Goal: Task Accomplishment & Management: Use online tool/utility

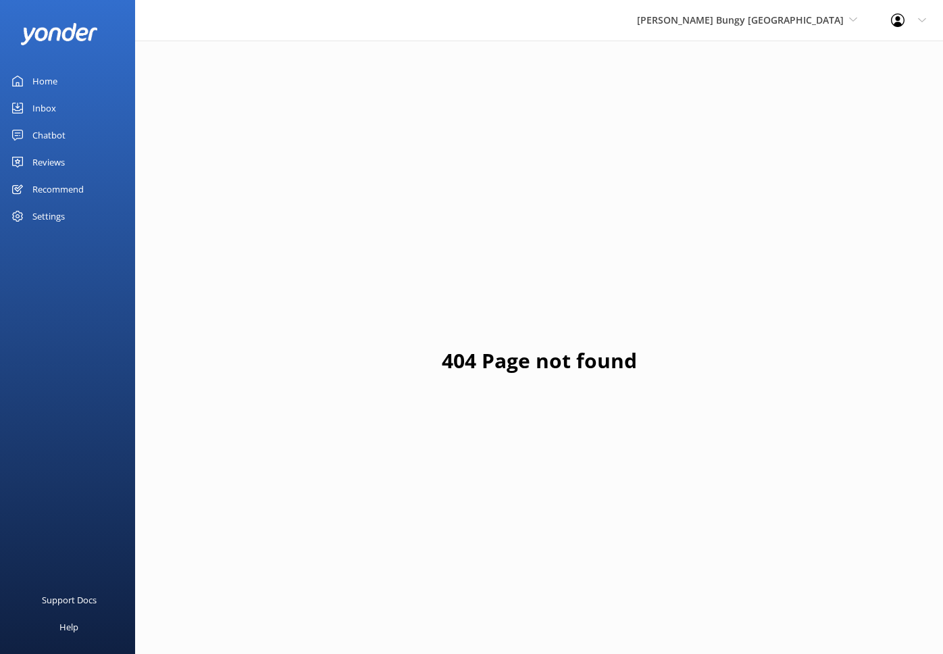
click at [817, 30] on div "[PERSON_NAME] Bungy [GEOGRAPHIC_DATA] Yonder Zipline Yonder demo Yonder Luxury …" at bounding box center [747, 20] width 254 height 41
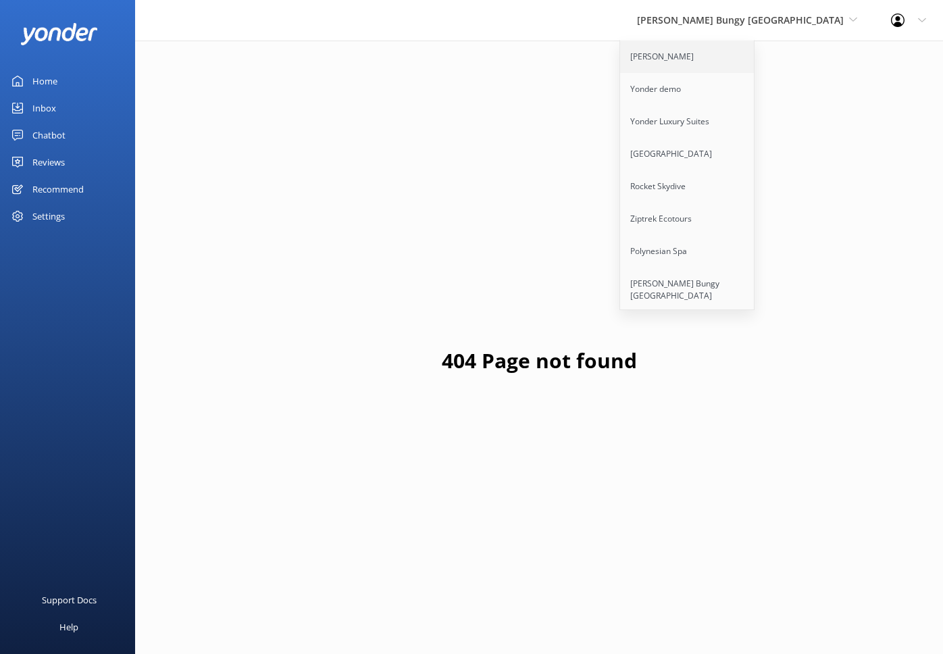
click at [741, 57] on link "[PERSON_NAME]" at bounding box center [687, 57] width 135 height 32
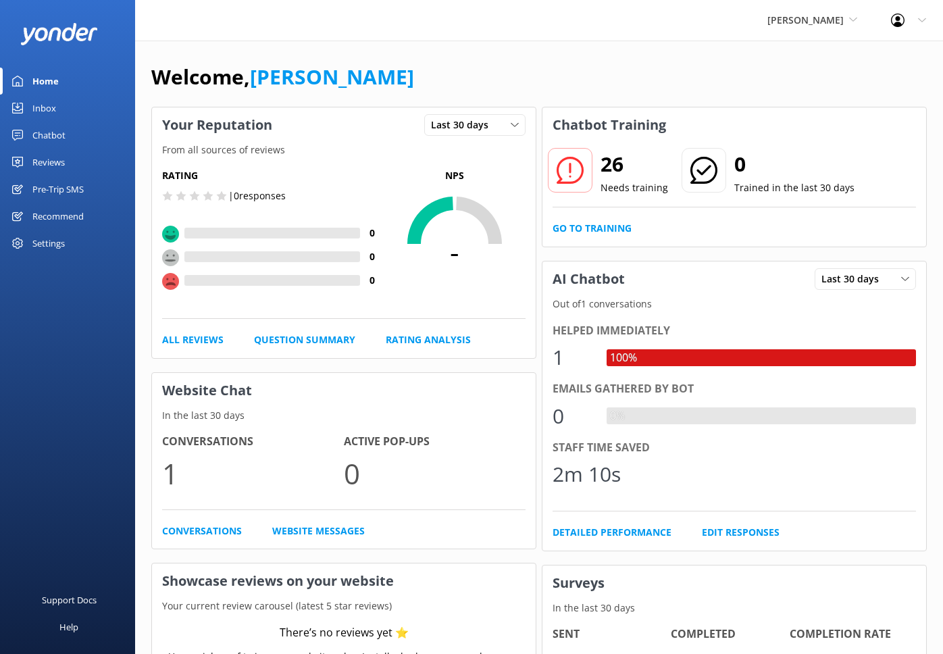
click at [73, 187] on div "Pre-Trip SMS" at bounding box center [57, 189] width 51 height 27
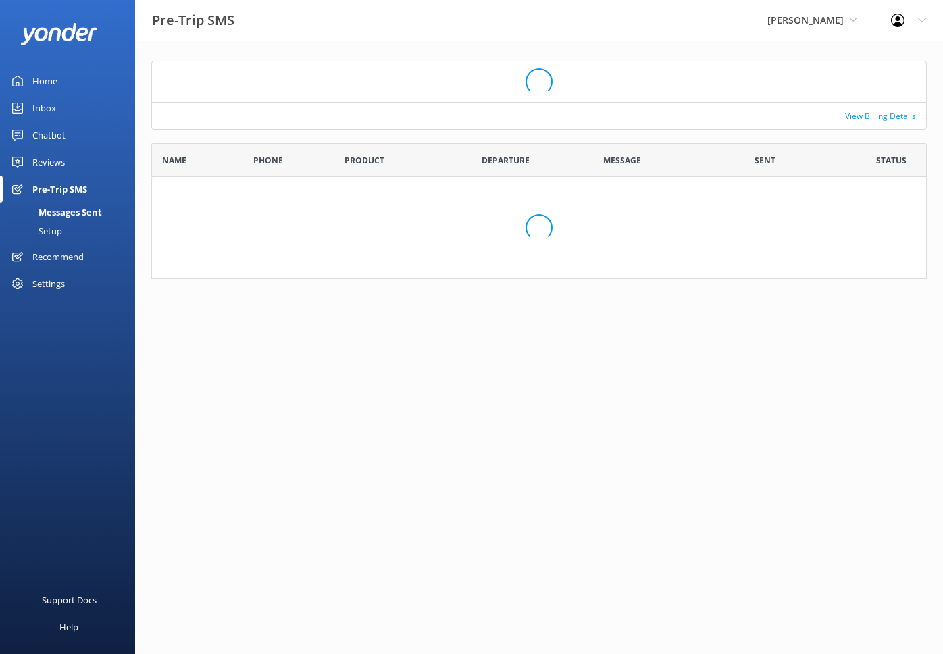
scroll to position [118, 775]
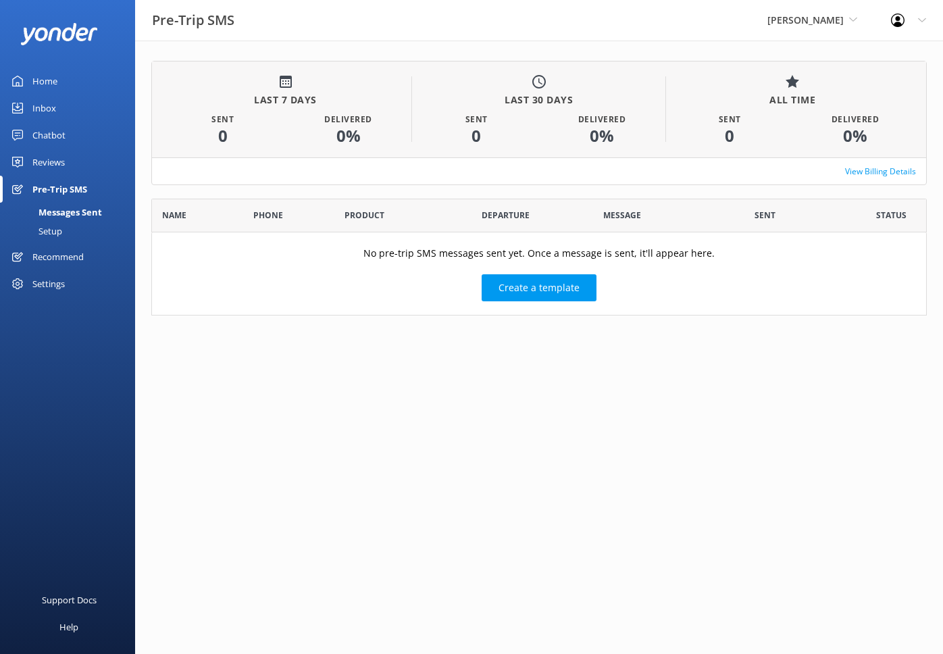
click at [50, 233] on div "Setup" at bounding box center [35, 231] width 54 height 19
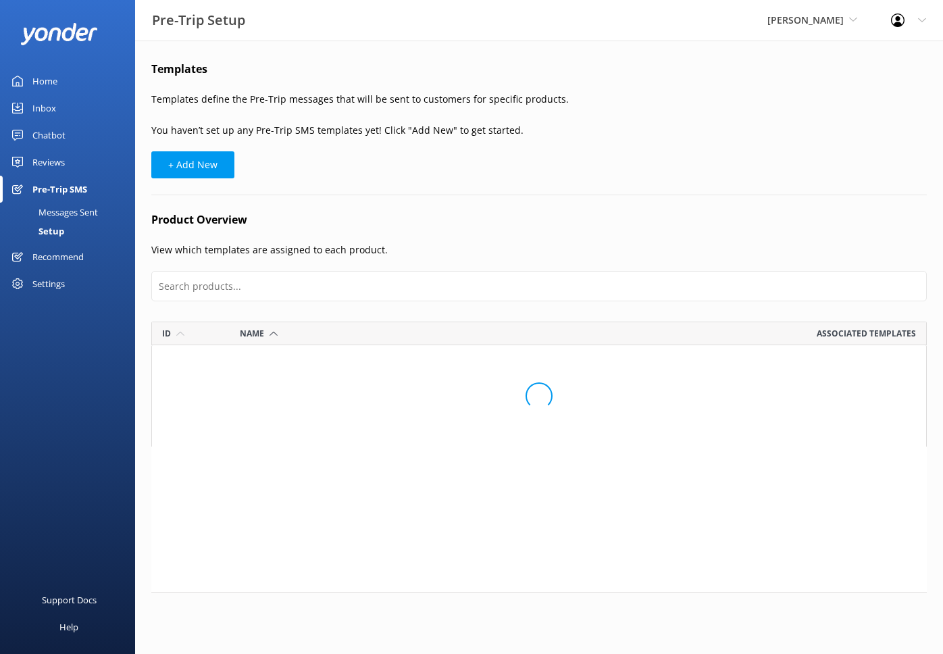
scroll to position [126, 775]
click at [63, 211] on div "Messages Sent" at bounding box center [53, 212] width 90 height 19
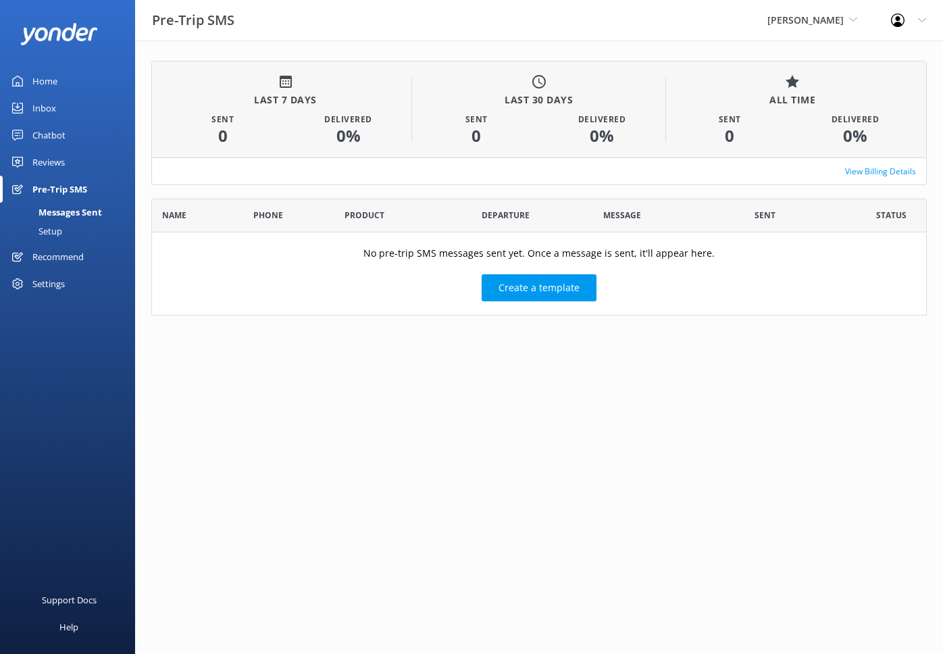
scroll to position [118, 775]
click at [57, 289] on div "Settings" at bounding box center [48, 283] width 32 height 27
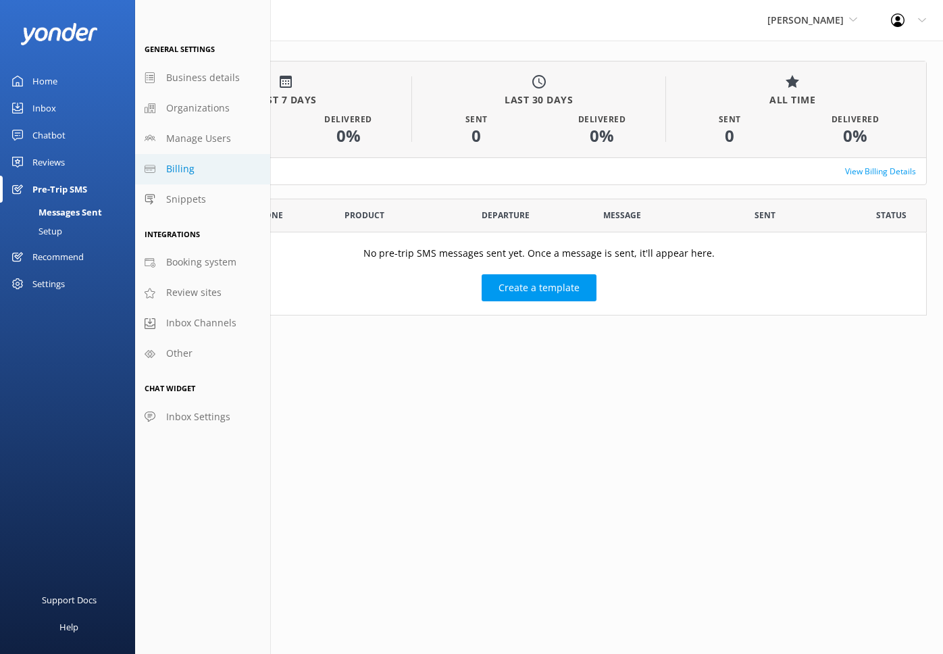
click at [193, 162] on link "Billing" at bounding box center [202, 169] width 135 height 30
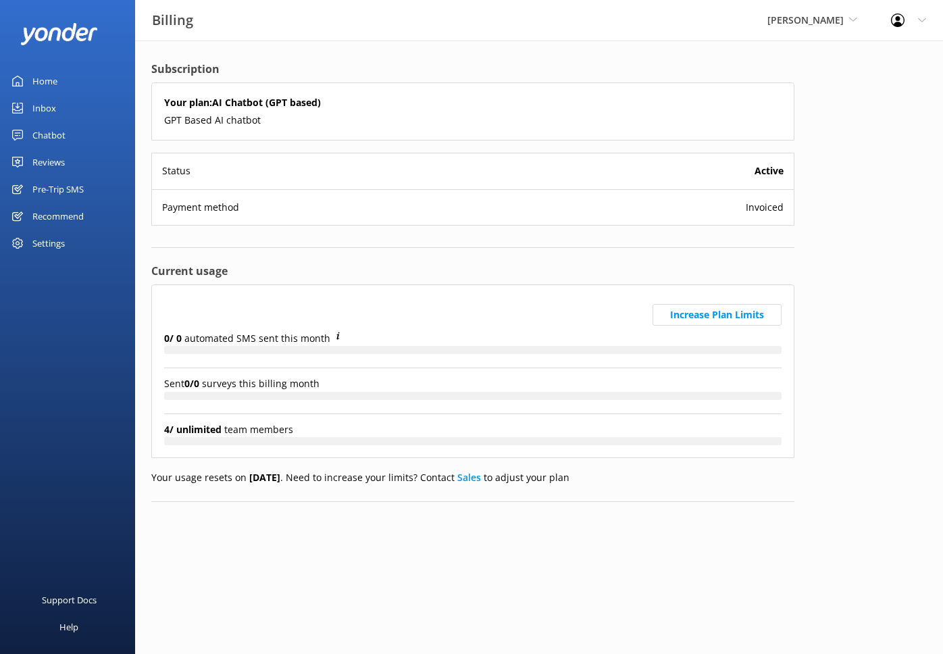
click at [54, 83] on div "Home" at bounding box center [44, 81] width 25 height 27
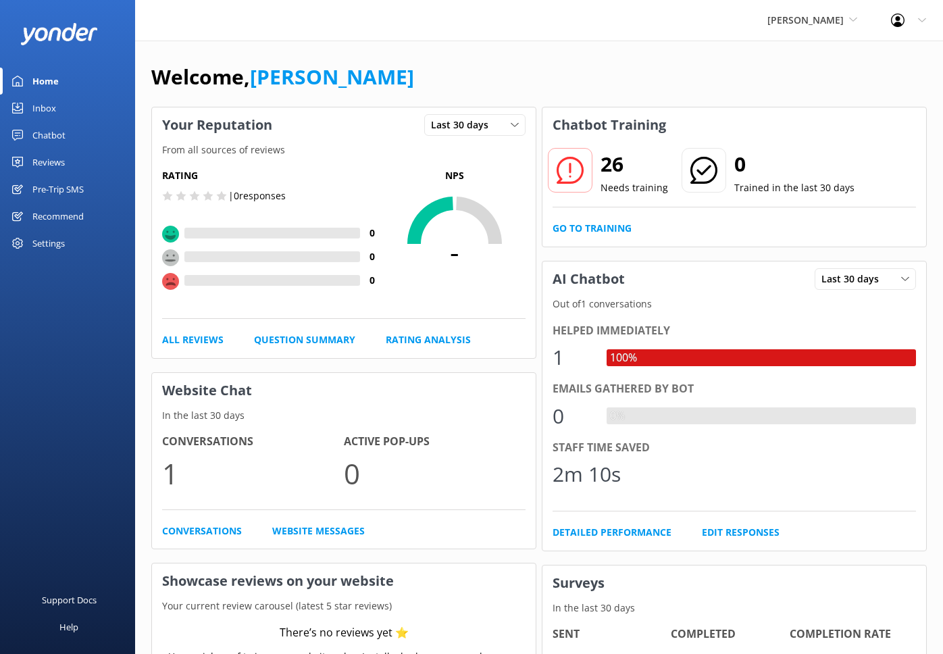
click at [45, 166] on div "Reviews" at bounding box center [48, 162] width 32 height 27
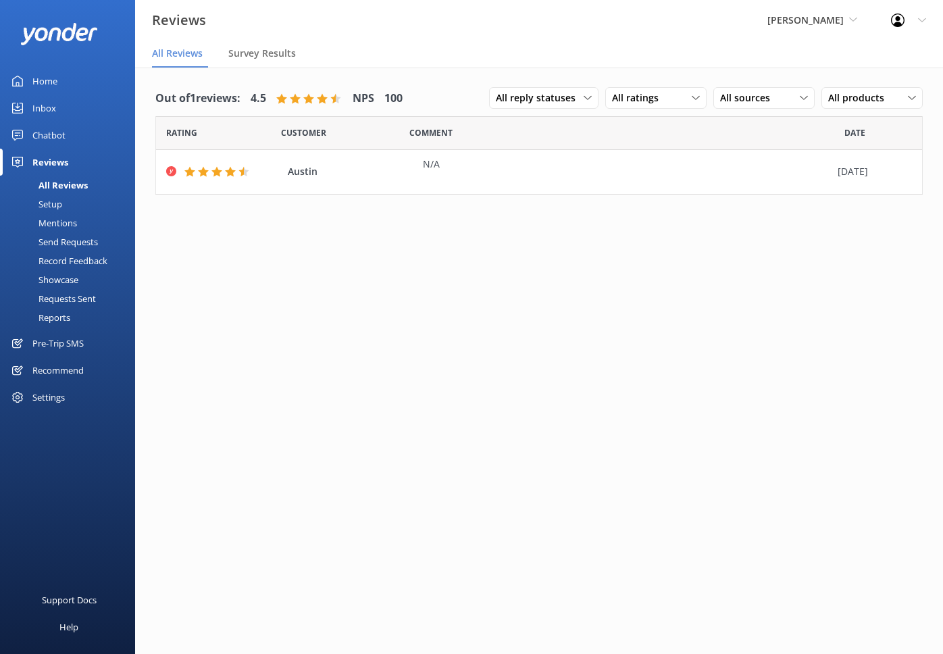
click at [52, 340] on div "Pre-Trip SMS" at bounding box center [57, 343] width 51 height 27
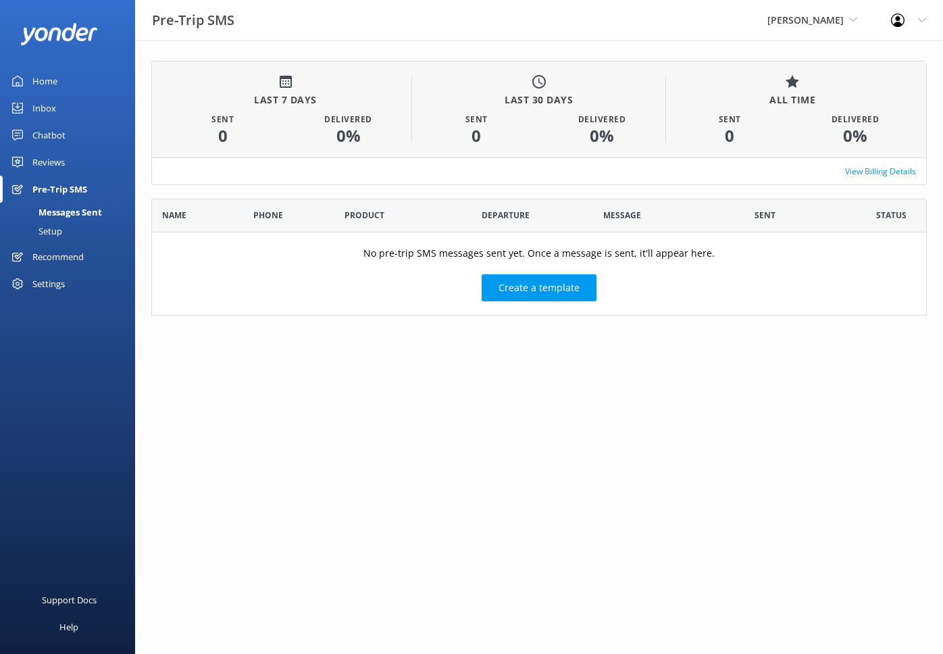
scroll to position [118, 775]
click at [53, 159] on div "Reviews" at bounding box center [48, 162] width 32 height 27
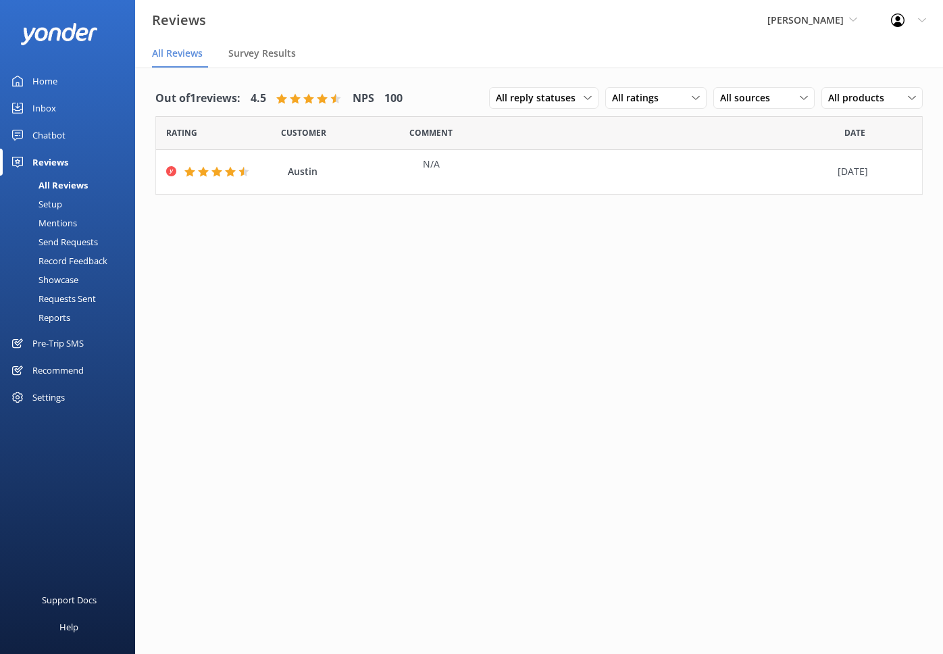
click at [58, 74] on link "Home" at bounding box center [67, 81] width 135 height 27
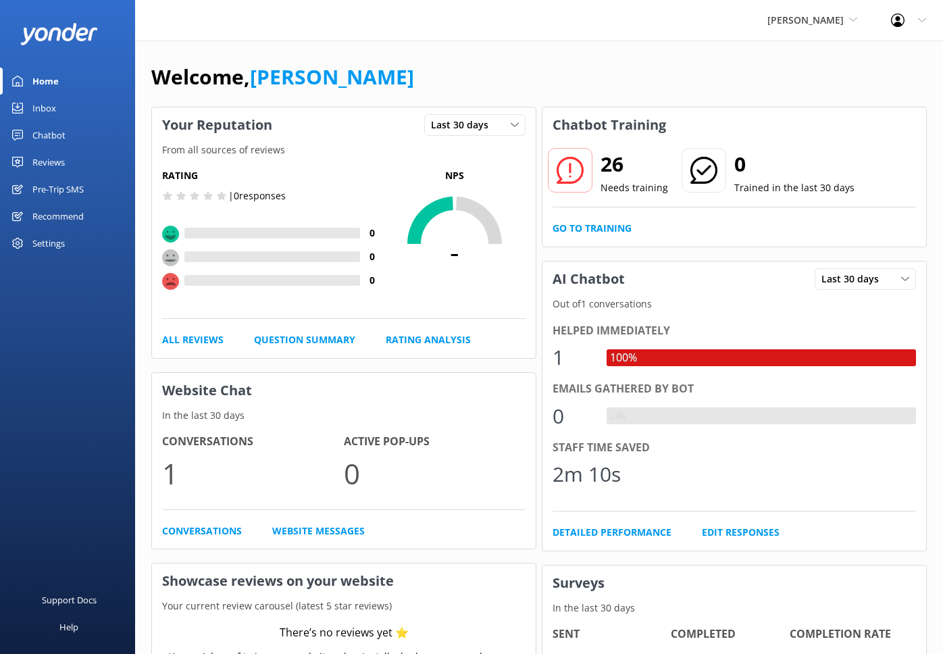
click at [461, 33] on div "Yonder Zipline Yonder Zipline Yonder demo Yonder Luxury Suites Yonder Holiday P…" at bounding box center [471, 20] width 943 height 41
click at [486, 49] on div "Welcome, Danny Your Reputation Last 30 days Last 7 days Last 30 days From all s…" at bounding box center [539, 586] width 808 height 1091
click at [100, 82] on link "Home" at bounding box center [67, 81] width 135 height 27
click at [41, 88] on div "Home" at bounding box center [45, 81] width 26 height 27
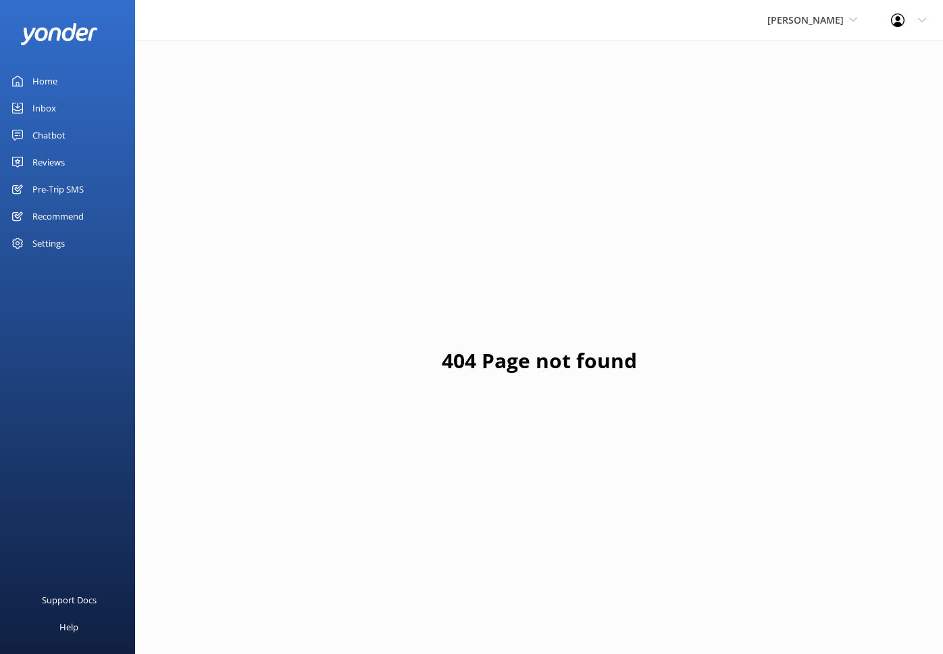
click at [59, 164] on div "Reviews" at bounding box center [48, 162] width 32 height 27
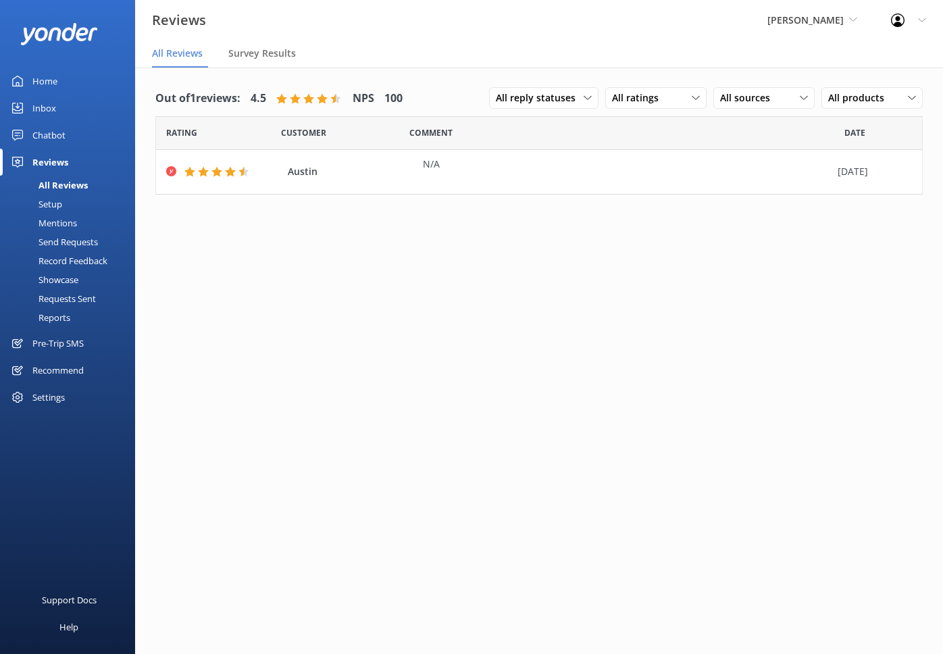
click at [82, 234] on div "Send Requests" at bounding box center [53, 241] width 90 height 19
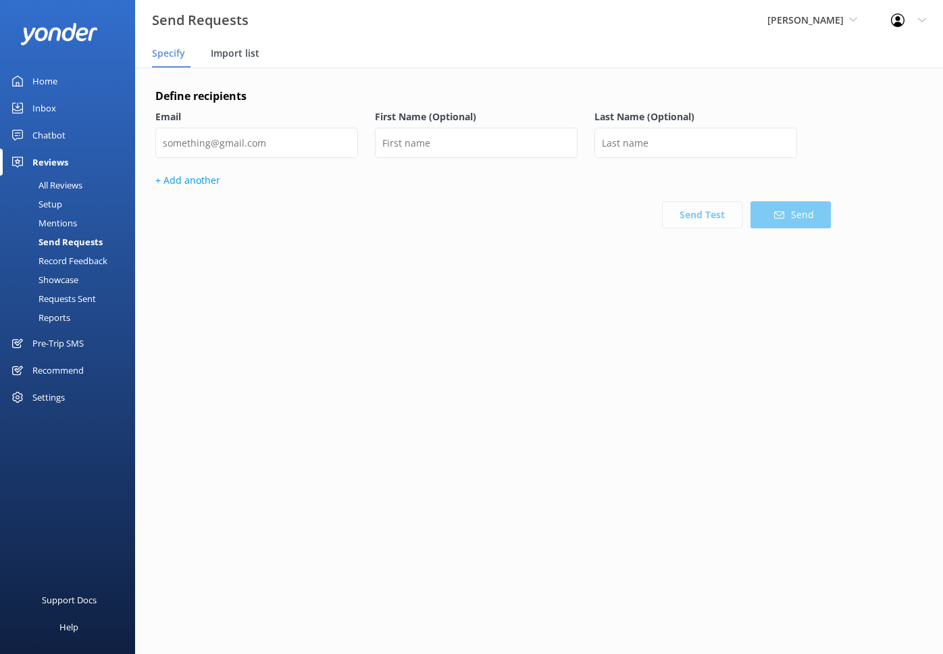
click at [217, 61] on div "Import list" at bounding box center [238, 54] width 54 height 27
